Goal: Check status: Check status

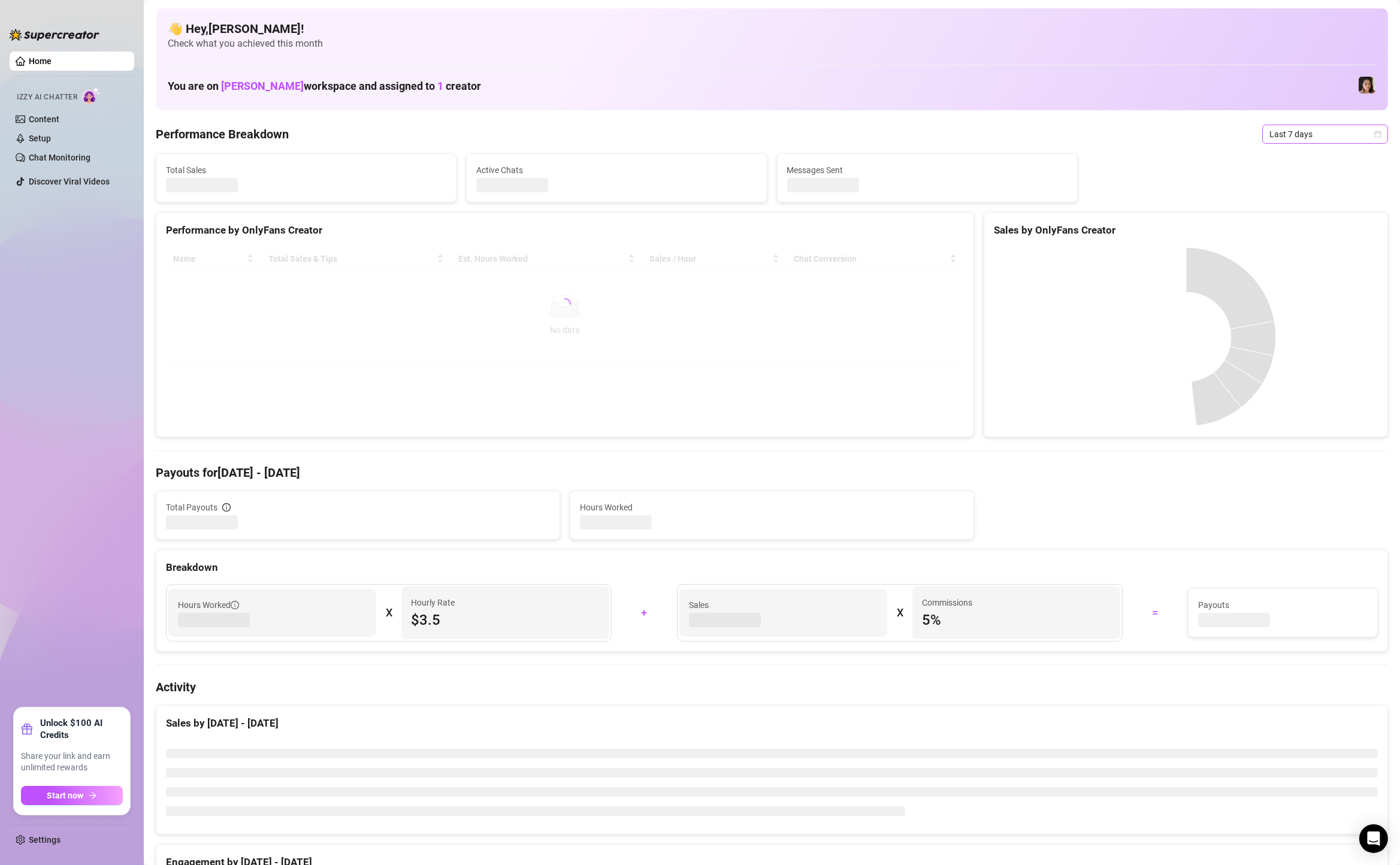
click at [1287, 127] on span "Last 7 days" at bounding box center [1325, 134] width 111 height 18
click at [1283, 235] on div "Custom date" at bounding box center [1325, 235] width 106 height 13
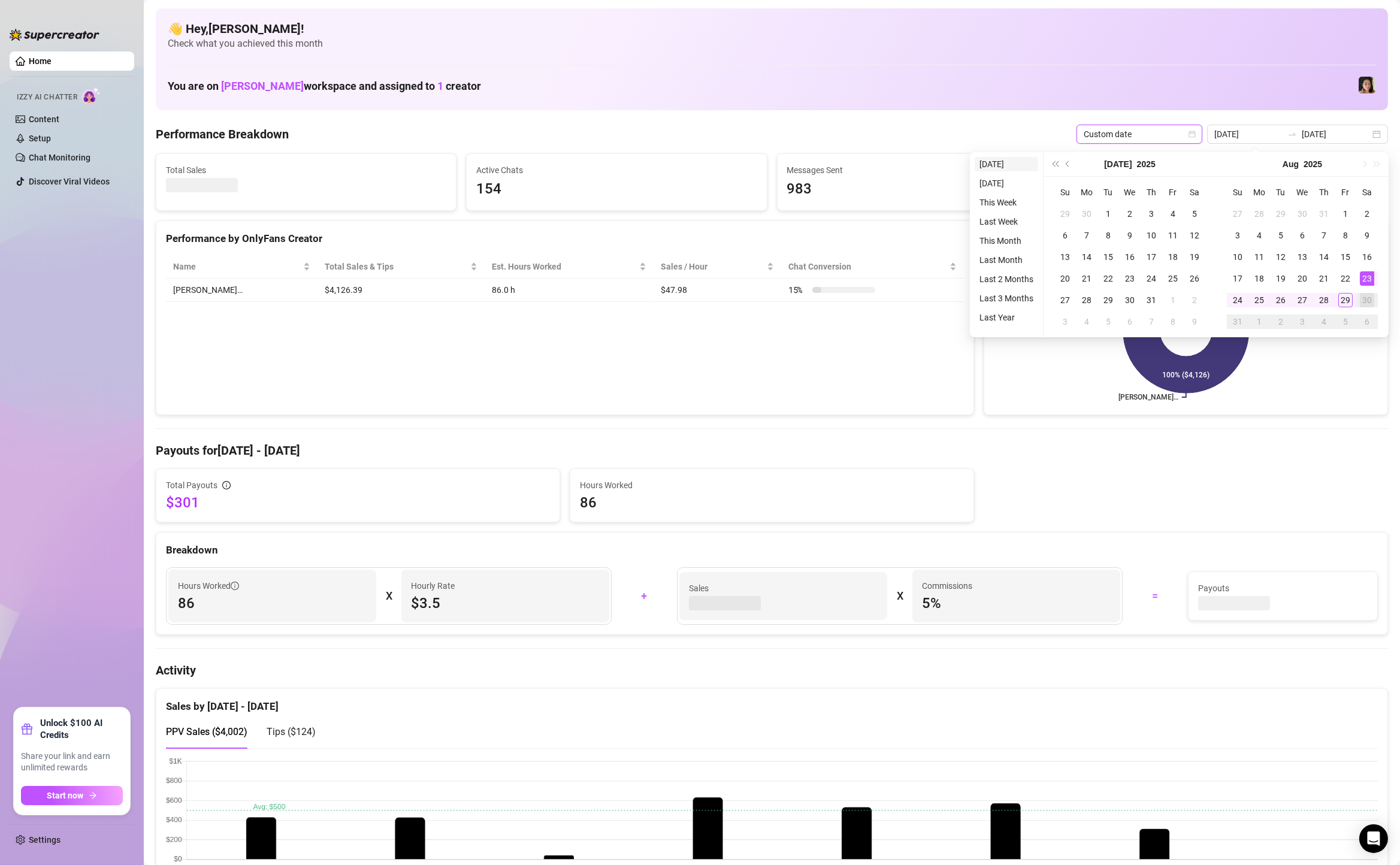
type input "[DATE]"
click at [1000, 166] on li "[DATE]" at bounding box center [1006, 164] width 63 height 14
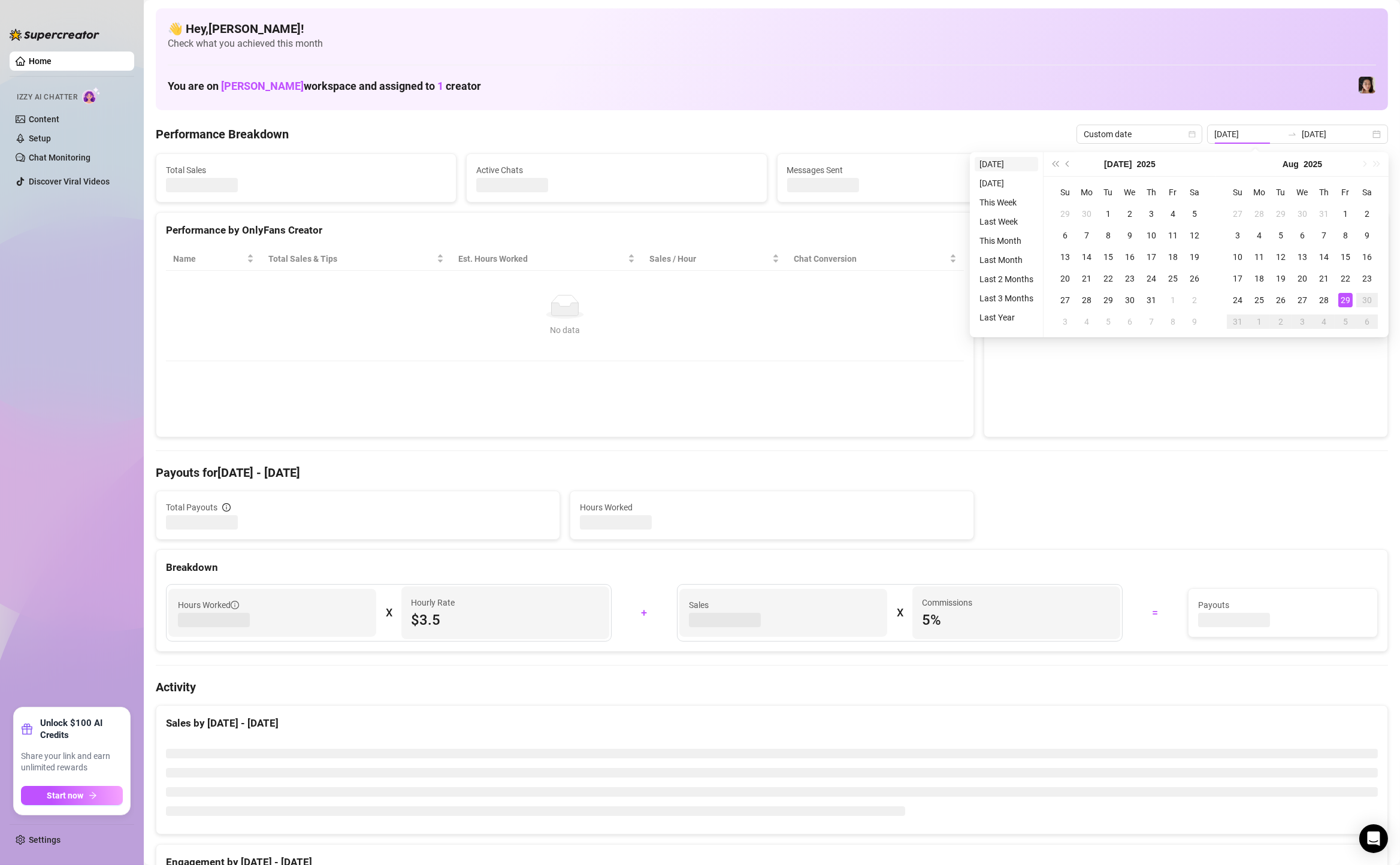
type input "[DATE]"
